Goal: Book appointment/travel/reservation

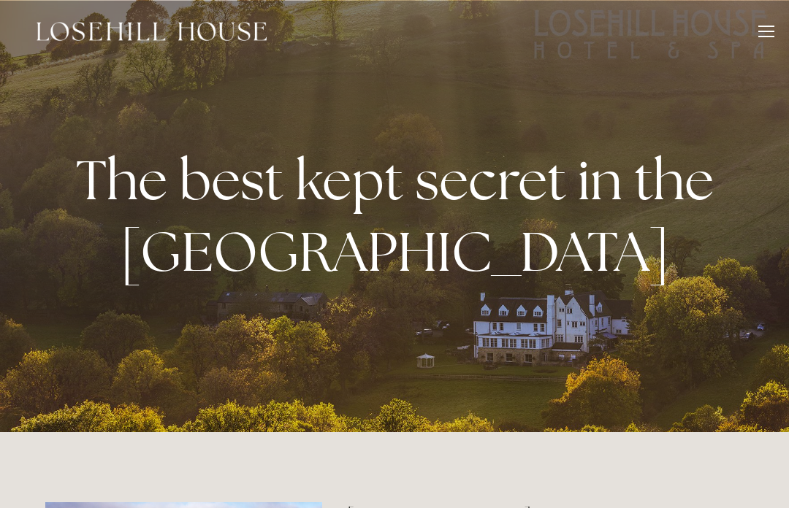
click at [771, 28] on div at bounding box center [766, 34] width 16 height 16
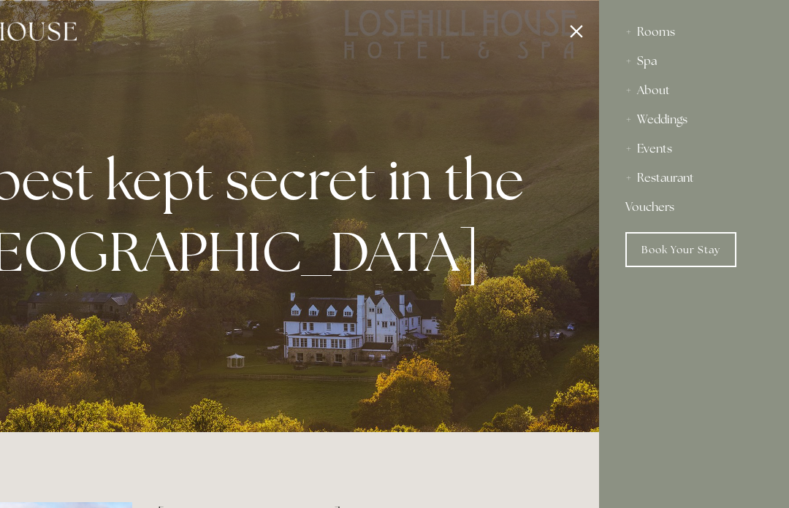
click at [652, 66] on div "Spa" at bounding box center [693, 61] width 137 height 29
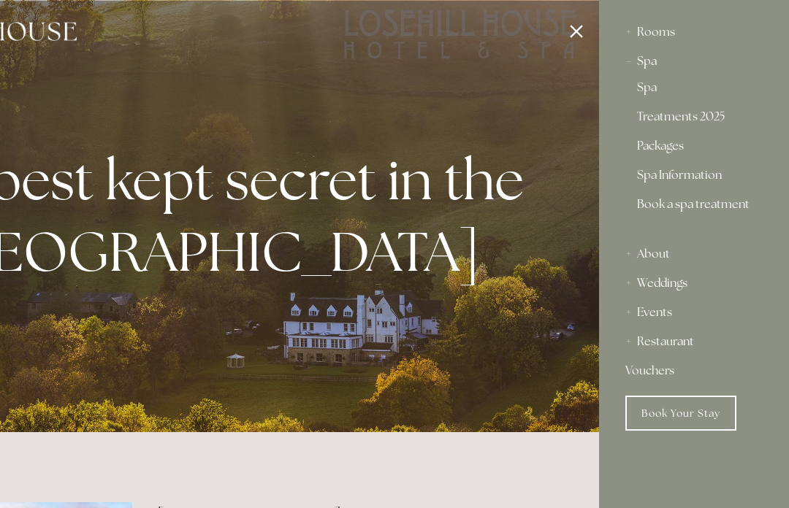
click at [688, 186] on link "Spa Information" at bounding box center [694, 178] width 114 height 18
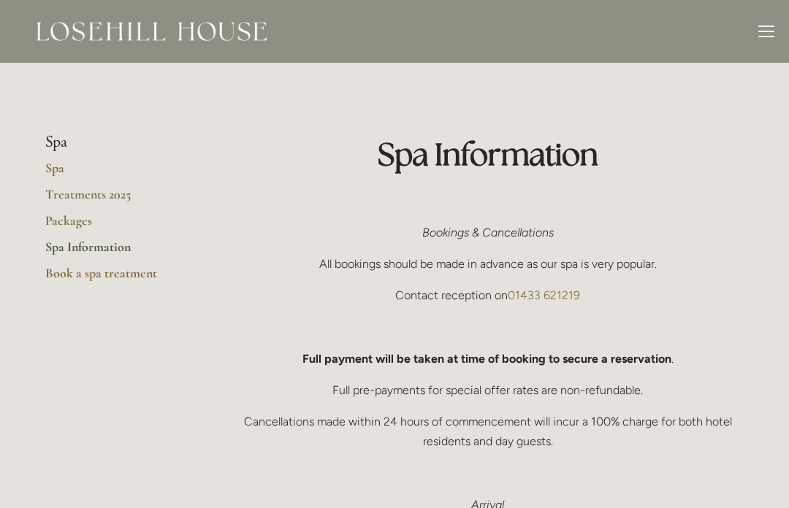
click at [74, 169] on link "Spa" at bounding box center [115, 173] width 140 height 26
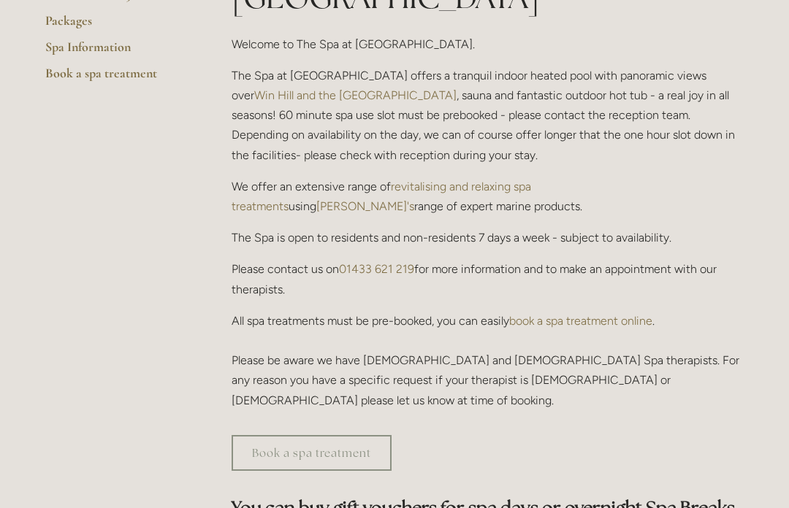
scroll to position [444, 0]
click at [360, 435] on link "Book a spa treatment" at bounding box center [312, 453] width 160 height 36
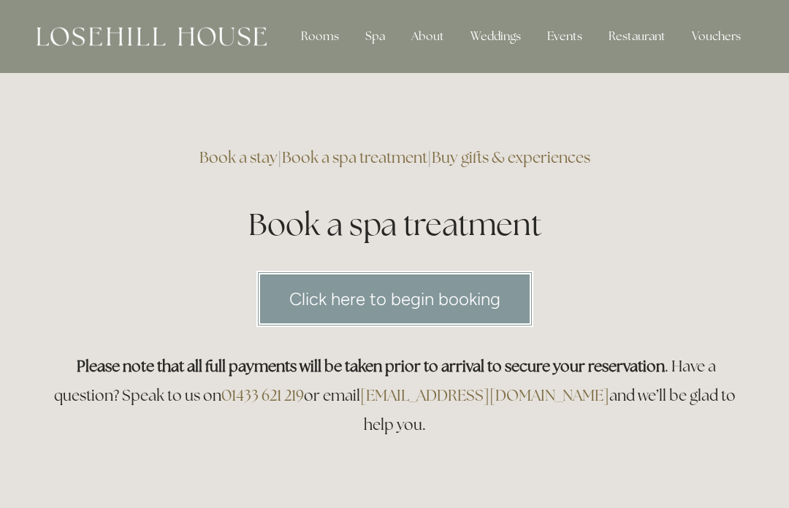
click at [451, 305] on link "Click here to begin booking" at bounding box center [394, 299] width 277 height 56
click at [390, 299] on link "Click here to begin booking" at bounding box center [394, 299] width 277 height 56
